Goal: Find specific page/section: Find specific page/section

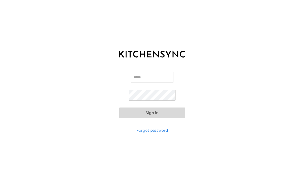
type input "**********"
click at [141, 113] on button "Sign in" at bounding box center [152, 112] width 66 height 11
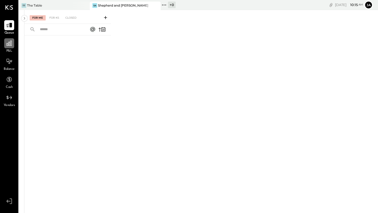
click at [9, 42] on icon at bounding box center [9, 43] width 5 height 5
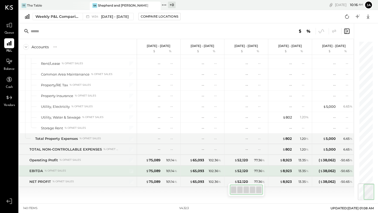
scroll to position [0, 1]
